Goal: Task Accomplishment & Management: Complete application form

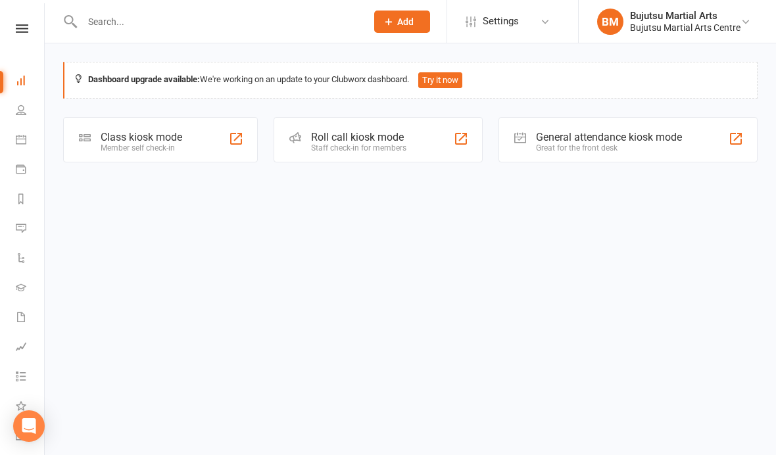
click at [157, 25] on input "text" at bounding box center [217, 22] width 279 height 18
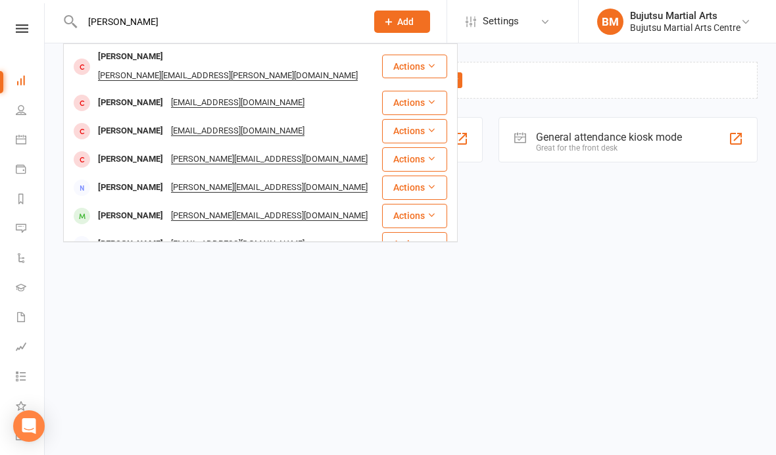
type input "[PERSON_NAME]"
click at [127, 55] on div "[PERSON_NAME]" at bounding box center [130, 56] width 73 height 19
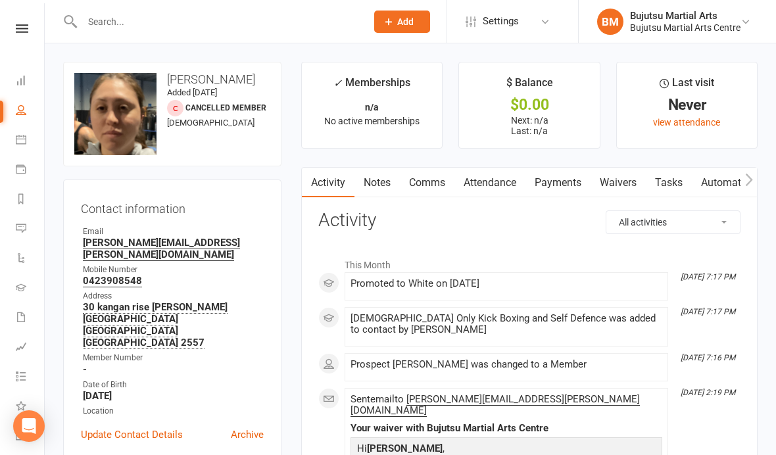
click at [625, 183] on link "Waivers" at bounding box center [618, 183] width 55 height 30
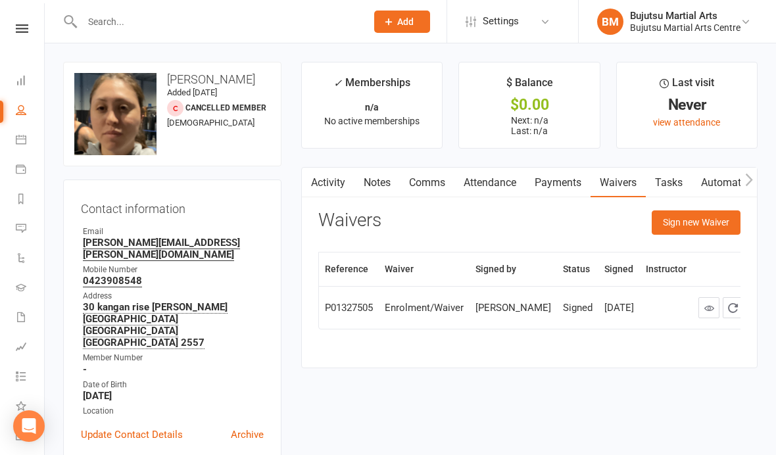
click at [699, 223] on button "Sign new Waiver" at bounding box center [696, 223] width 89 height 24
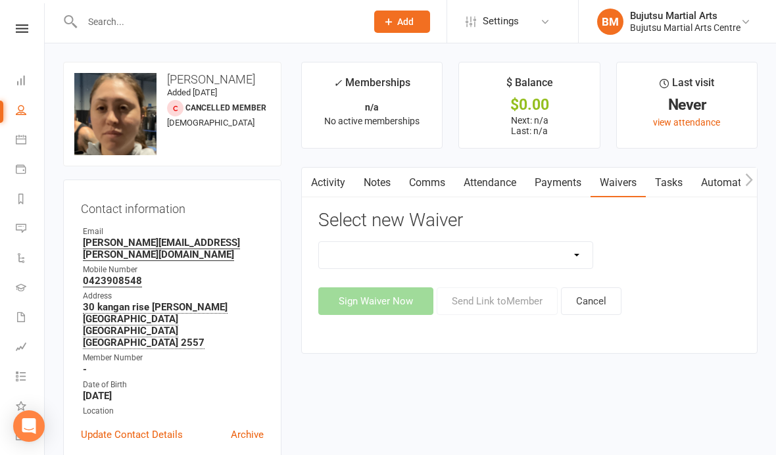
click at [467, 250] on select "Bujutsu Child Care Kids Karate Program Cash Upfront Membership Application Chan…" at bounding box center [456, 255] width 274 height 26
select select "272"
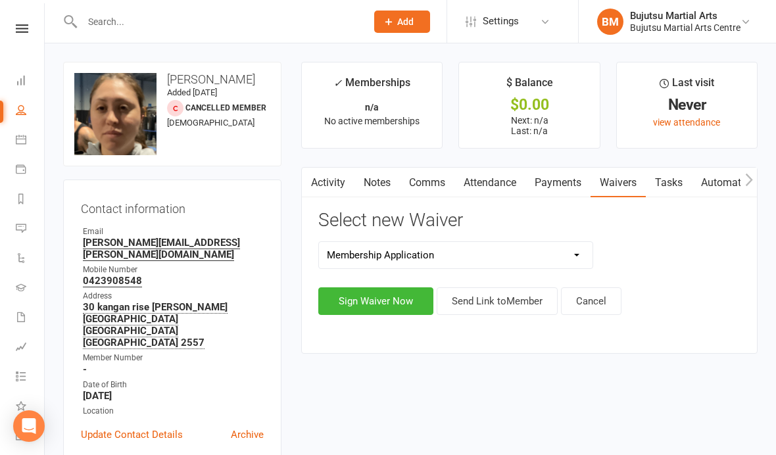
click at [384, 304] on button "Sign Waiver Now" at bounding box center [375, 302] width 115 height 28
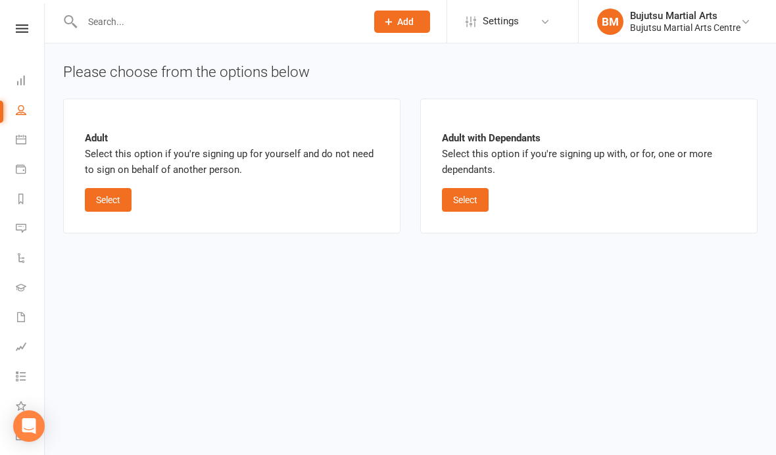
click at [114, 192] on button "Select" at bounding box center [108, 200] width 47 height 24
select select "bank_account"
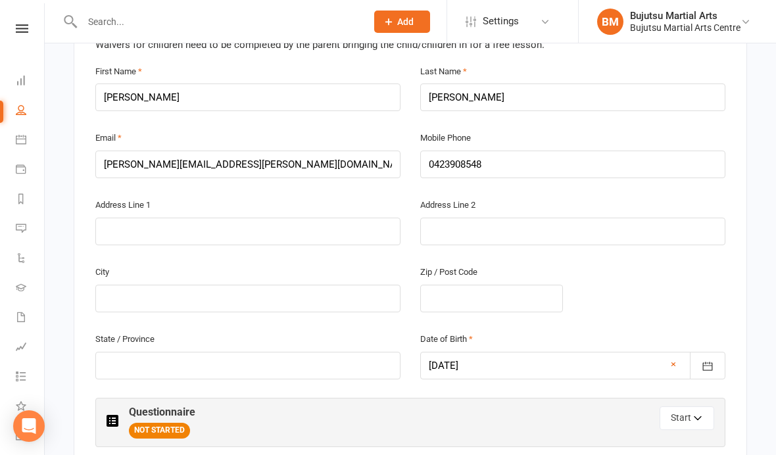
scroll to position [358, 0]
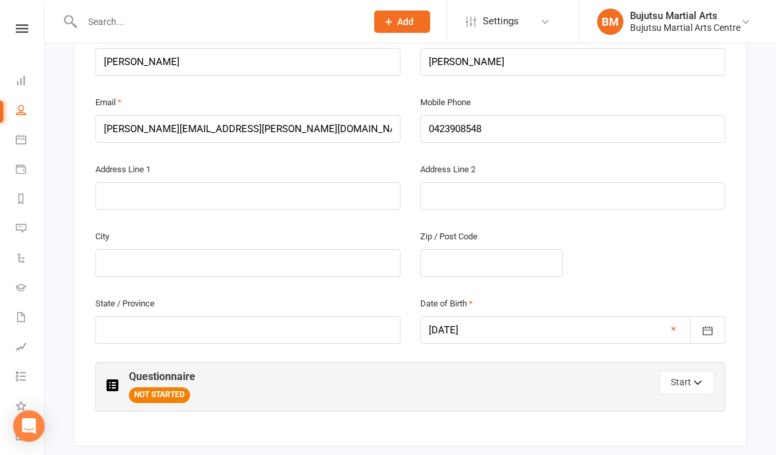
click at [252, 186] on input "text" at bounding box center [247, 196] width 305 height 28
type input "30 Kangan Rise"
click at [270, 257] on input "text" at bounding box center [247, 263] width 305 height 28
type input "[PERSON_NAME]"
click at [476, 259] on input "text" at bounding box center [491, 263] width 143 height 28
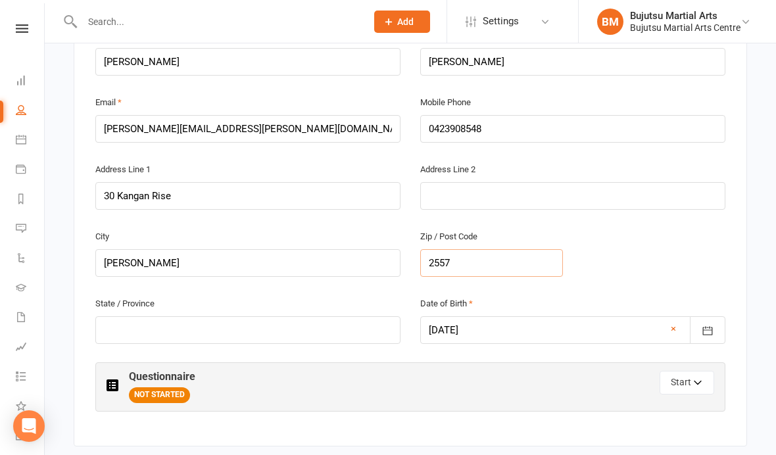
type input "2557"
click at [229, 323] on input "text" at bounding box center [247, 330] width 305 height 28
type input "[GEOGRAPHIC_DATA]"
click at [687, 378] on button "Start" at bounding box center [687, 383] width 55 height 24
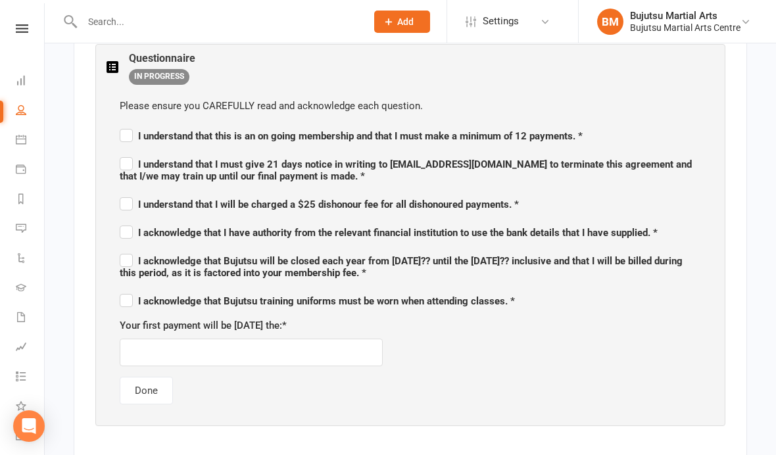
scroll to position [742, 0]
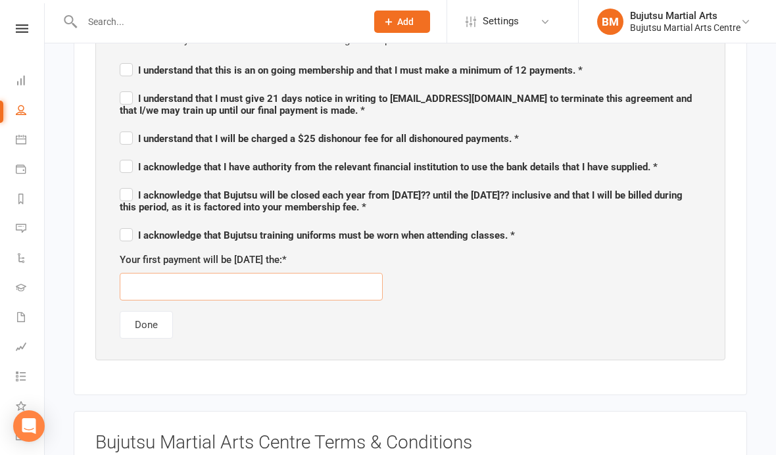
click at [342, 284] on input "text" at bounding box center [251, 287] width 263 height 28
type input "[DATE]"
click at [509, 317] on div "Please ensure you CAREFULLY read and acknowledge each question. I understand th…" at bounding box center [411, 185] width 608 height 333
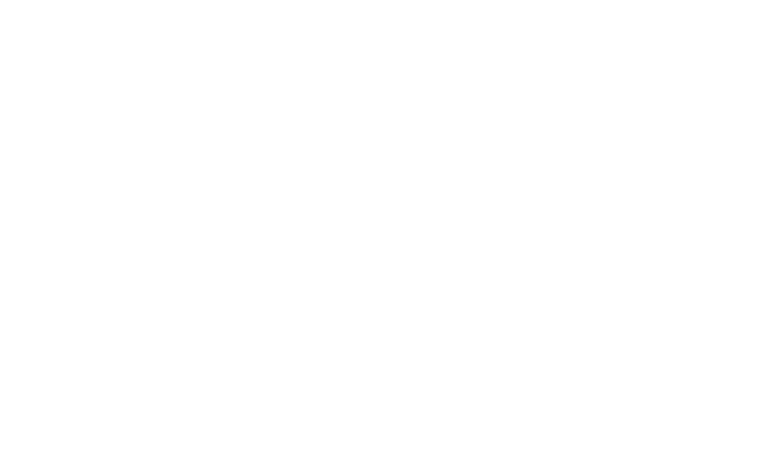
scroll to position [1992, 0]
